Goal: Find specific page/section: Find specific page/section

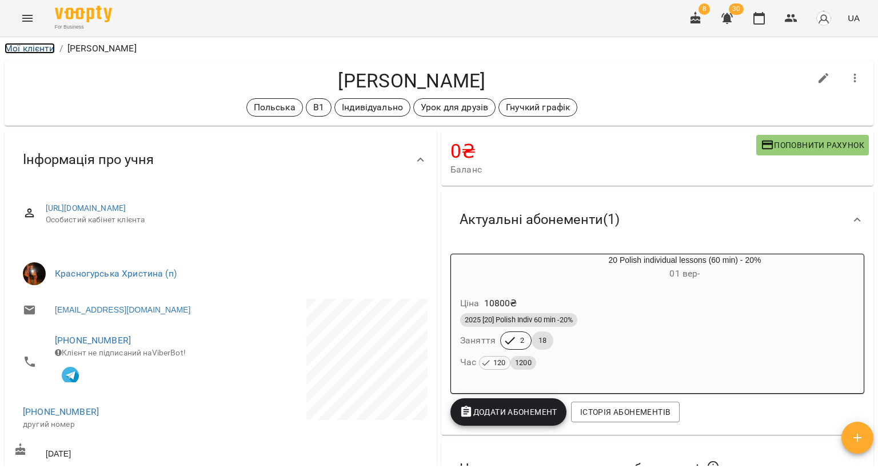
click at [44, 49] on link "Мої клієнти" at bounding box center [30, 48] width 50 height 11
